Goal: Information Seeking & Learning: Understand process/instructions

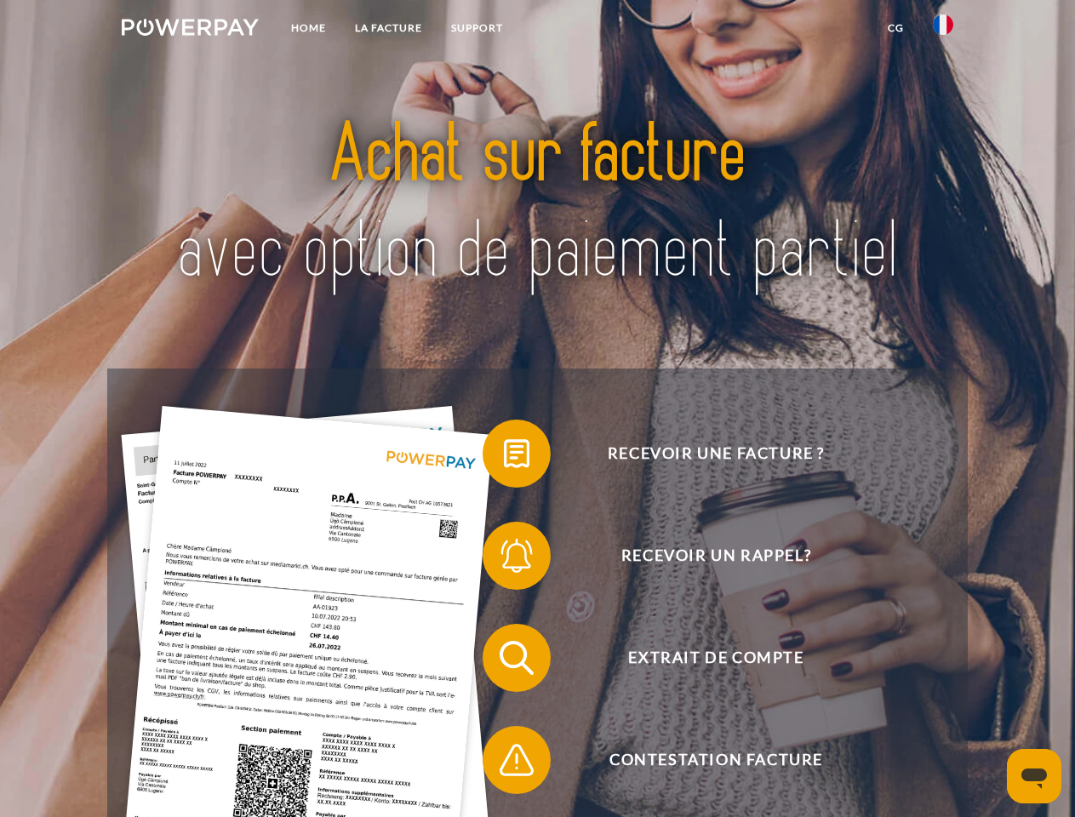
click at [190, 30] on img at bounding box center [190, 27] width 137 height 17
click at [943, 30] on img at bounding box center [943, 24] width 20 height 20
click at [895, 28] on link "CG" at bounding box center [895, 28] width 45 height 31
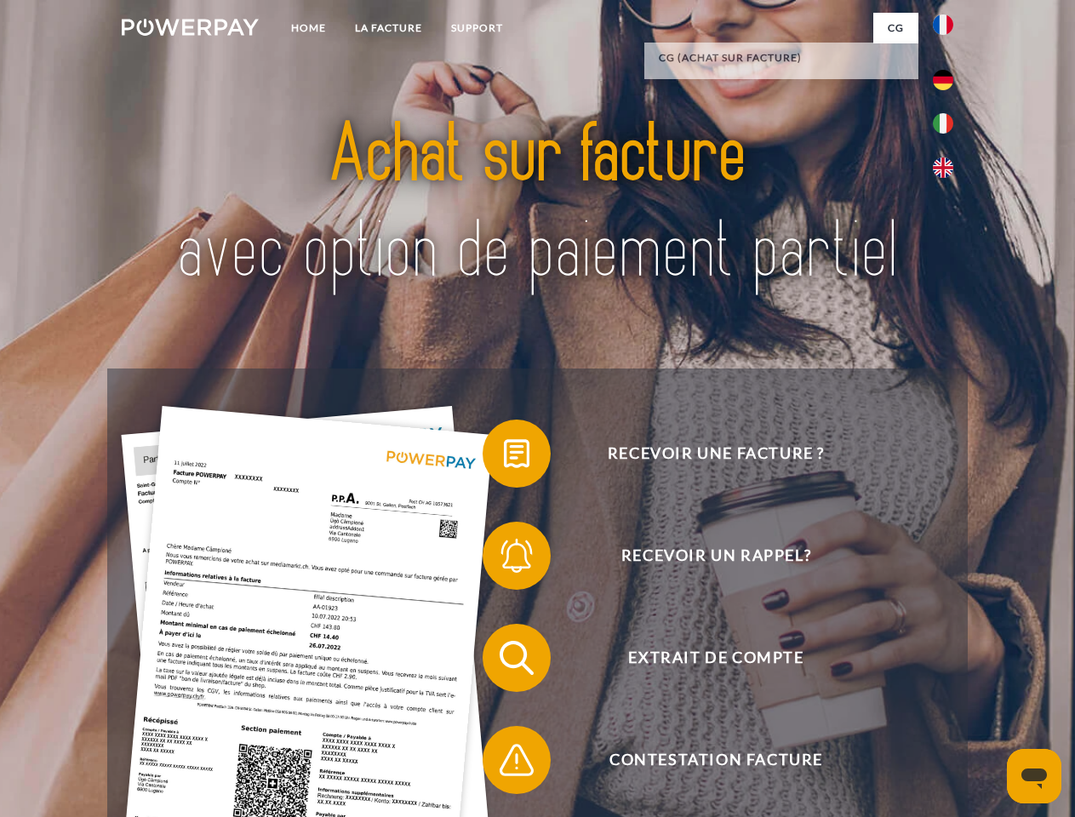
click at [504, 457] on span at bounding box center [491, 453] width 85 height 85
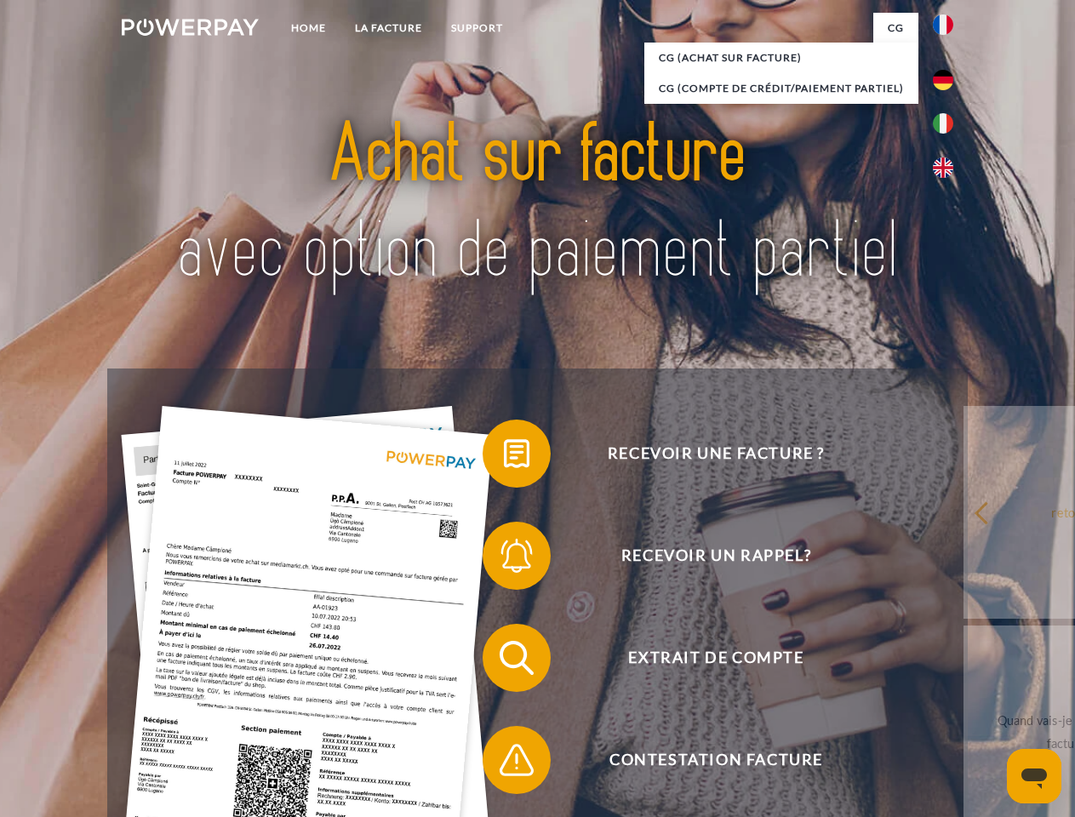
click at [504, 559] on span at bounding box center [491, 555] width 85 height 85
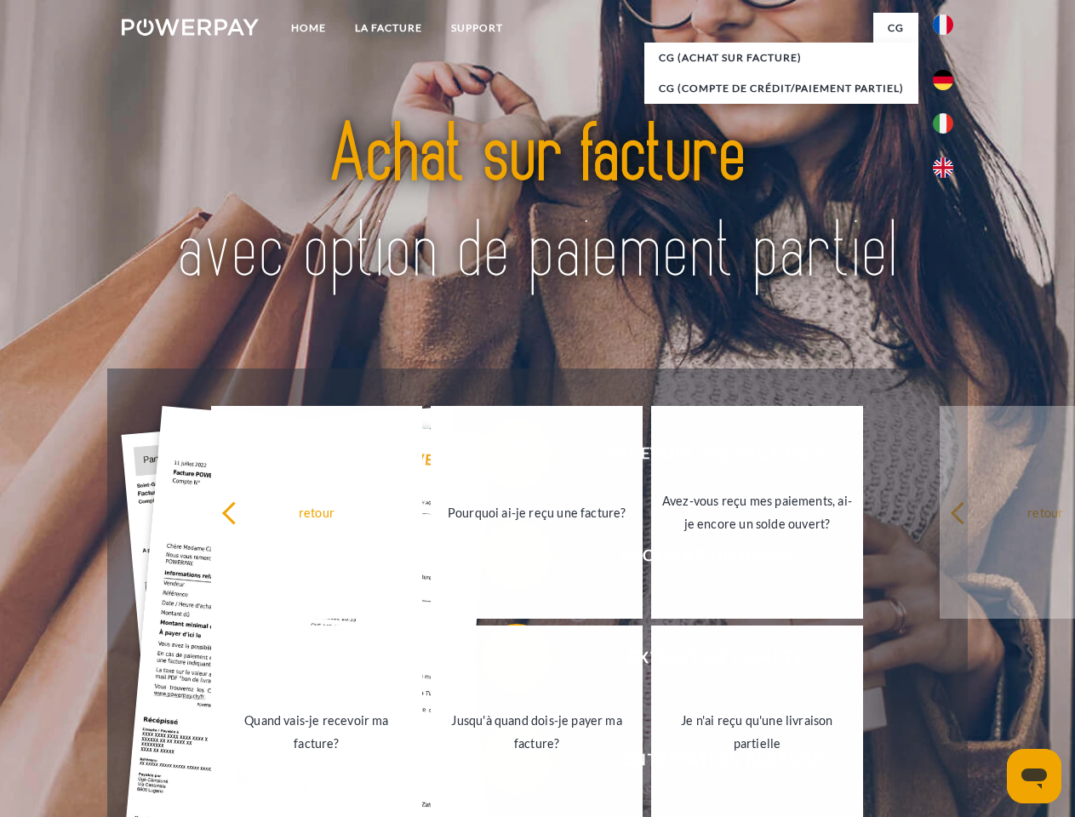
click at [504, 661] on link "Jusqu'à quand dois-je payer ma facture?" at bounding box center [537, 732] width 212 height 213
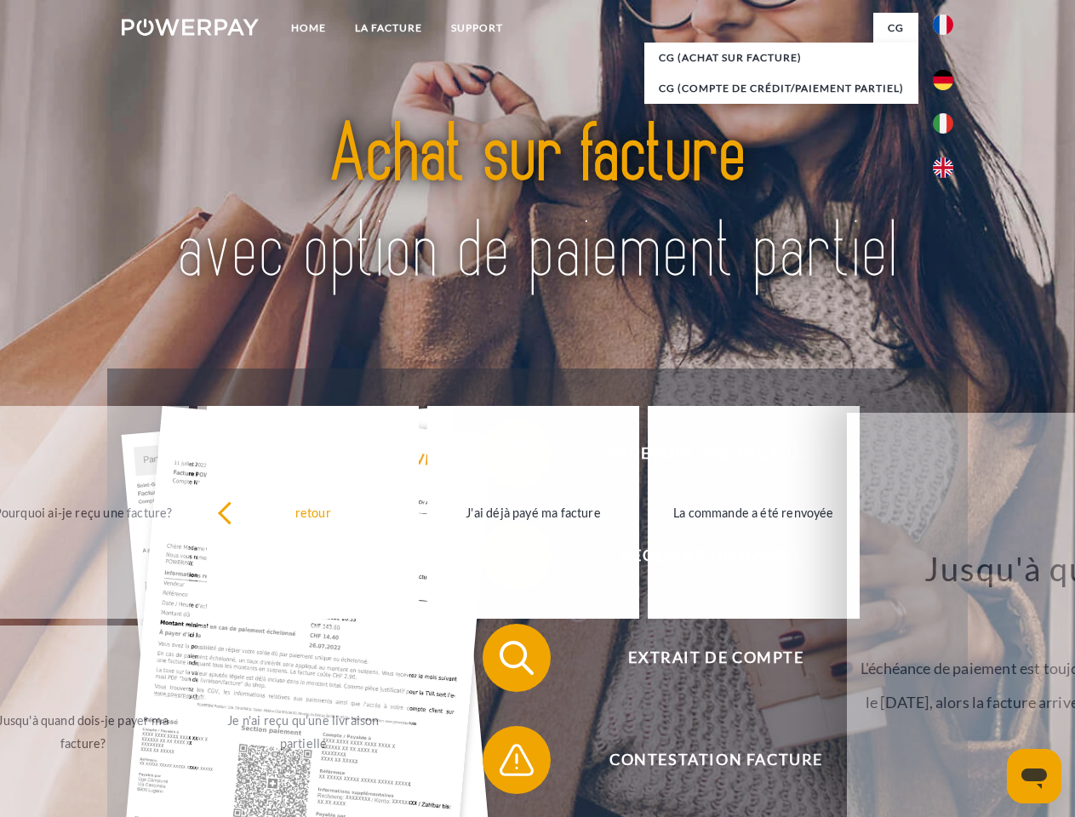
click at [504, 763] on span at bounding box center [491, 760] width 85 height 85
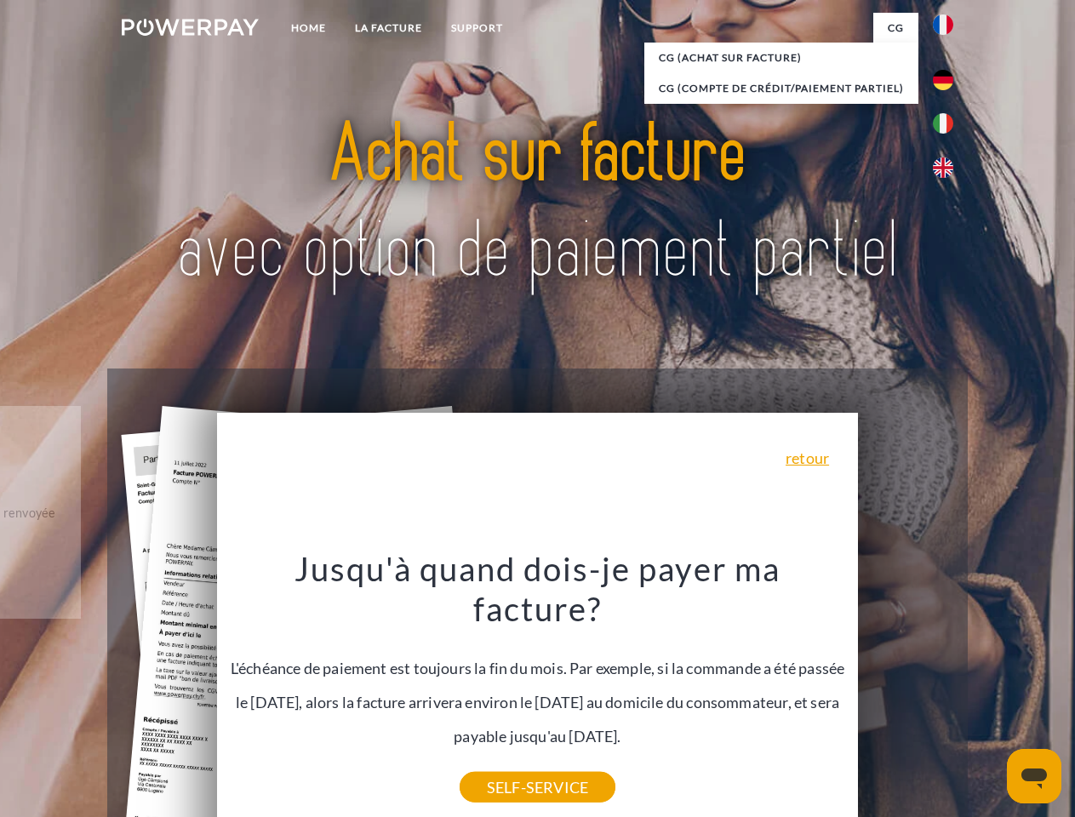
click at [1034, 776] on icon "Ouvrir la fenêtre de messagerie" at bounding box center [1034, 779] width 26 height 20
